Goal: Find specific page/section: Find specific page/section

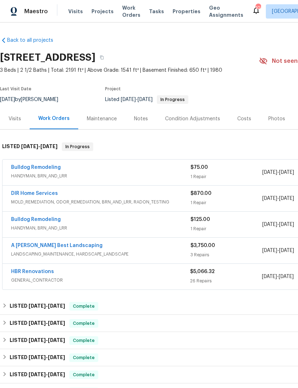
click at [137, 121] on div "Notes" at bounding box center [141, 118] width 14 height 7
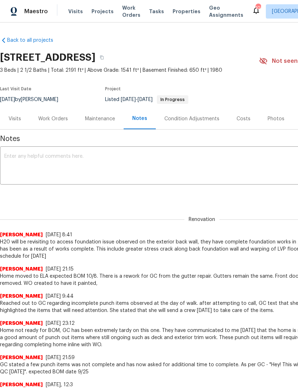
click at [20, 119] on div "Visits" at bounding box center [15, 118] width 12 height 7
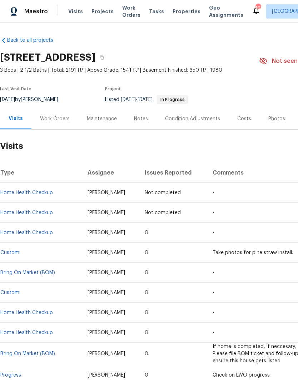
click at [61, 118] on div "Work Orders" at bounding box center [55, 118] width 30 height 7
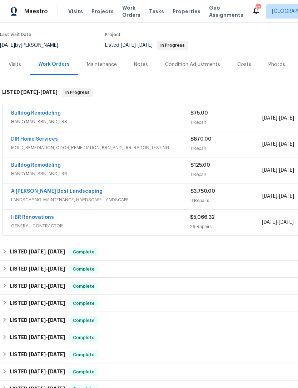
scroll to position [55, 0]
click at [17, 63] on div "Visits" at bounding box center [15, 64] width 12 height 7
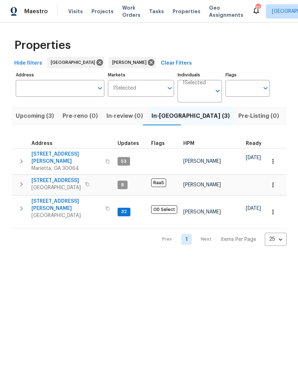
click at [52, 155] on span "3526 W Hampton Dr NW" at bounding box center [66, 158] width 70 height 14
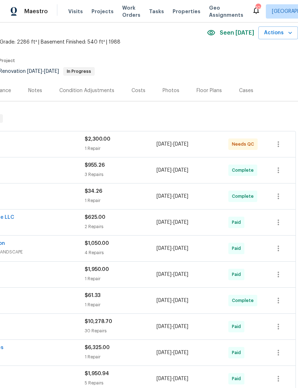
scroll to position [29, 106]
click at [138, 89] on div "Costs" at bounding box center [138, 90] width 14 height 7
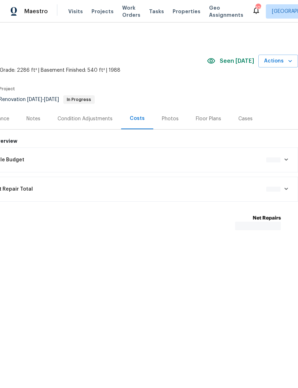
scroll to position [0, 106]
click at [165, 118] on div "Photos" at bounding box center [170, 118] width 17 height 7
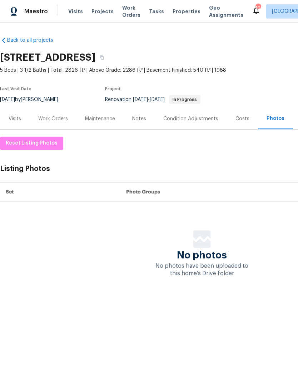
click at [55, 118] on div "Work Orders" at bounding box center [53, 118] width 30 height 7
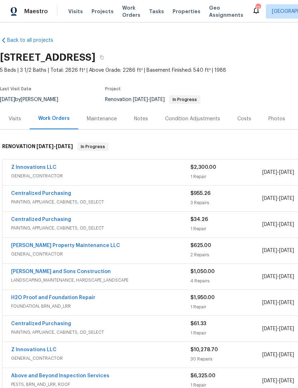
click at [19, 116] on div "Visits" at bounding box center [15, 118] width 12 height 7
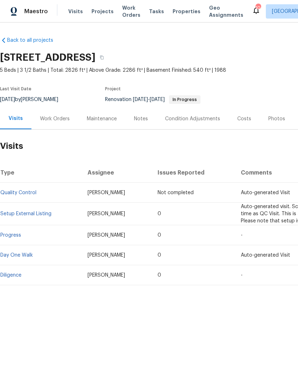
click at [54, 121] on div "Work Orders" at bounding box center [55, 118] width 30 height 7
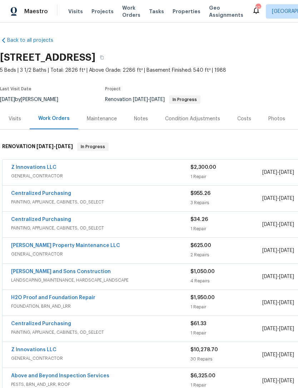
click at [15, 117] on div "Visits" at bounding box center [15, 118] width 12 height 7
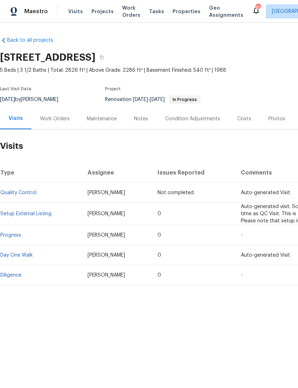
click at [235, 125] on div "Costs" at bounding box center [243, 118] width 31 height 21
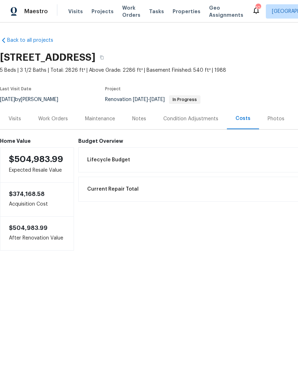
click at [54, 116] on div "Work Orders" at bounding box center [53, 118] width 30 height 7
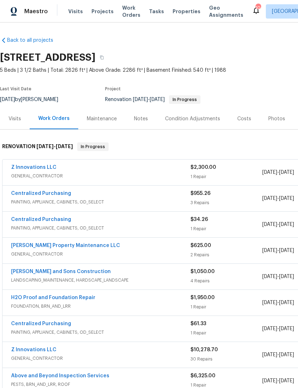
click at [15, 121] on div "Visits" at bounding box center [15, 118] width 12 height 7
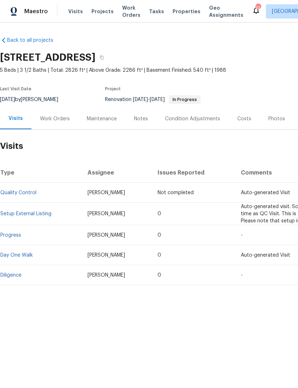
click at [50, 120] on div "Work Orders" at bounding box center [55, 118] width 30 height 7
